Goal: Obtain resource: Obtain resource

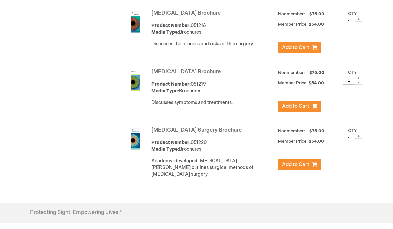
scroll to position [2884, 0]
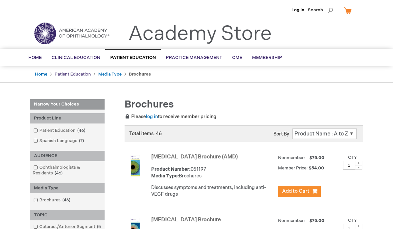
click at [86, 75] on link "Patient Education" at bounding box center [73, 74] width 36 height 5
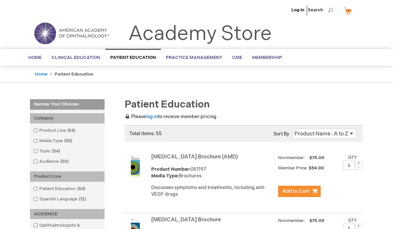
scroll to position [1, 0]
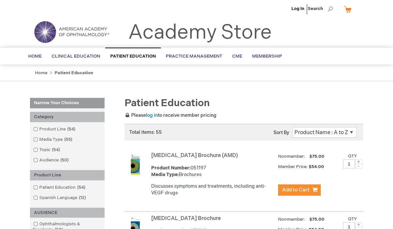
click at [46, 75] on link "Home" at bounding box center [41, 72] width 12 height 5
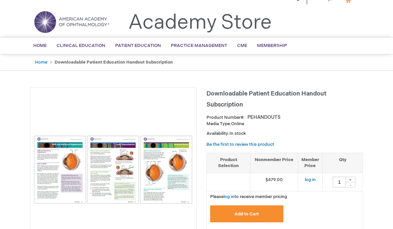
scroll to position [15, 0]
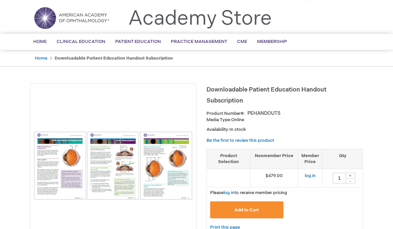
click at [216, 111] on div "Product Number PEHANDOUTS" at bounding box center [285, 114] width 157 height 7
